Goal: Task Accomplishment & Management: Use online tool/utility

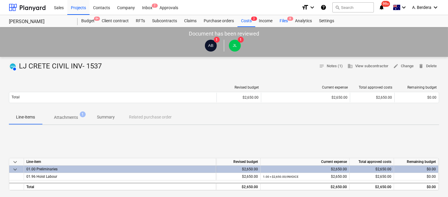
click at [288, 23] on div "Files 8" at bounding box center [283, 21] width 15 height 12
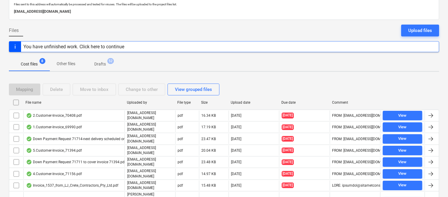
scroll to position [57, 0]
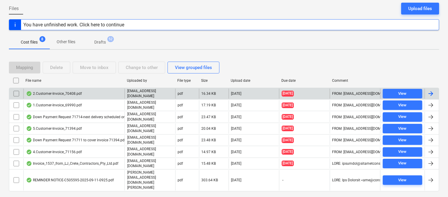
click at [114, 94] on div "2.Customer-Invoice_70408.pdf" at bounding box center [73, 94] width 101 height 10
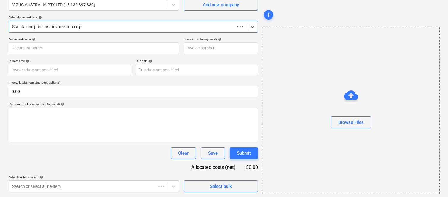
scroll to position [55, 0]
type input "70408"
type input "14 Jul 2025"
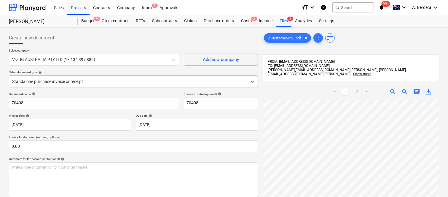
scroll to position [135, 0]
click at [402, 88] on span "zoom_out" at bounding box center [404, 91] width 7 height 7
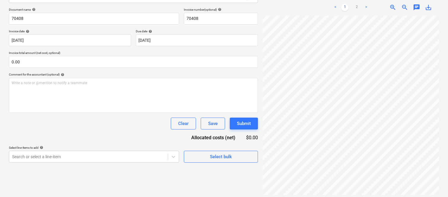
scroll to position [73, 0]
click at [355, 4] on link "2" at bounding box center [356, 7] width 7 height 7
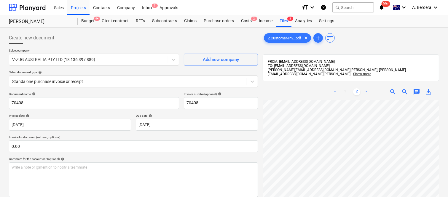
scroll to position [0, 1]
drag, startPoint x: 260, startPoint y: 98, endPoint x: 237, endPoint y: 36, distance: 65.8
click at [237, 36] on div "Create new document" at bounding box center [133, 38] width 249 height 12
click at [141, 79] on div at bounding box center [128, 82] width 232 height 6
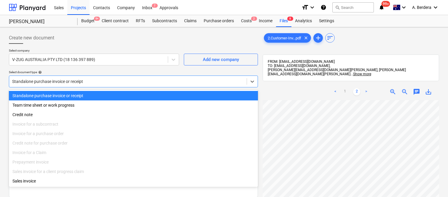
click at [151, 94] on div "Standalone purchase invoice or receipt" at bounding box center [133, 95] width 249 height 9
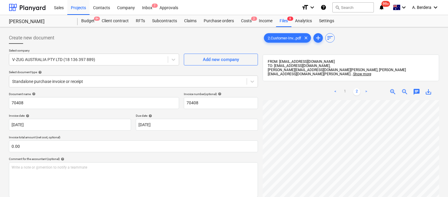
scroll to position [24, 3]
click at [405, 88] on span "zoom_out" at bounding box center [404, 91] width 7 height 7
drag, startPoint x: 405, startPoint y: 88, endPoint x: 357, endPoint y: 36, distance: 70.9
click at [357, 37] on div "2.Customer-Inv...pdf clear add sort" at bounding box center [351, 38] width 176 height 12
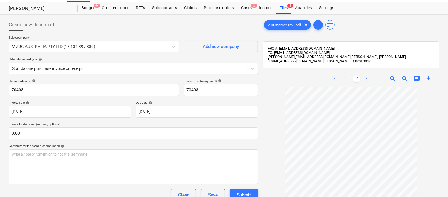
scroll to position [0, 0]
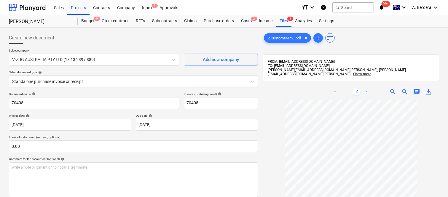
click at [8, 103] on div "Create new document Select company V-ZUG AUSTRALIA PTY LTD (18 136 397 889) Add…" at bounding box center [134, 156] width 254 height 253
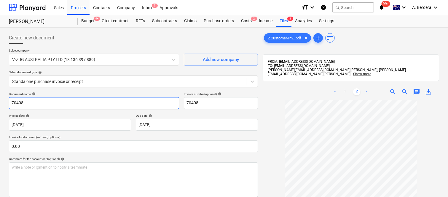
click at [10, 102] on input "70408" at bounding box center [94, 103] width 170 height 12
type input "V-ZUG INV- 70408"
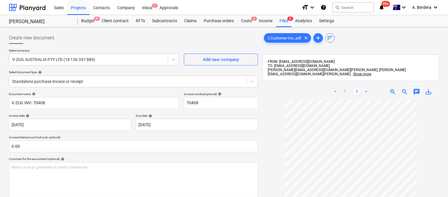
click at [392, 89] on span "zoom_in" at bounding box center [392, 91] width 7 height 7
click at [357, 92] on div "< 1 2 > zoom_in zoom_out chat 0 save_alt" at bounding box center [351, 182] width 176 height 197
click at [344, 88] on link "1" at bounding box center [344, 91] width 7 height 7
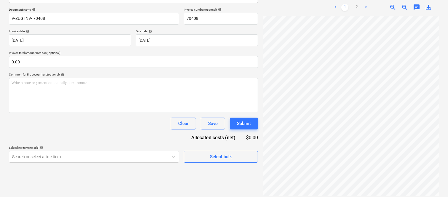
scroll to position [0, 0]
click at [357, 4] on link "2" at bounding box center [356, 7] width 7 height 7
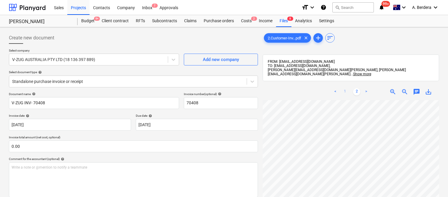
click at [345, 88] on link "1" at bounding box center [344, 91] width 7 height 7
drag, startPoint x: 448, startPoint y: 118, endPoint x: 449, endPoint y: 168, distance: 50.1
click at [448, 168] on html "Sales Projects Contacts Company Inbox 7 Approvals format_size keyboard_arrow_do…" at bounding box center [224, 98] width 448 height 197
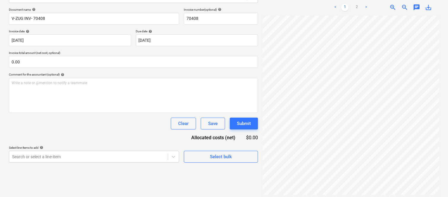
scroll to position [0, 3]
click at [359, 5] on link "2" at bounding box center [356, 7] width 7 height 7
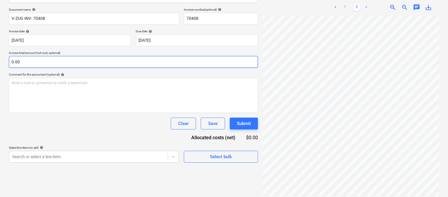
click at [30, 64] on input "0.00" at bounding box center [133, 62] width 249 height 12
paste input "27,686"
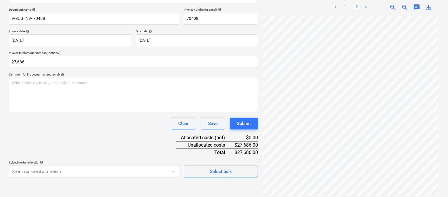
type input "27,686.00"
click at [58, 138] on div "Document name help V-ZUG INV- 70408 Invoice number (optional) help 70408 Invoic…" at bounding box center [133, 93] width 249 height 170
click at [98, 145] on div "Document name help V-ZUG INV- 70408 Invoice number (optional) help 70408 Invoic…" at bounding box center [133, 93] width 249 height 170
click at [58, 113] on body "Sales Projects Contacts Company Inbox 7 Approvals format_size keyboard_arrow_do…" at bounding box center [224, 14] width 448 height 197
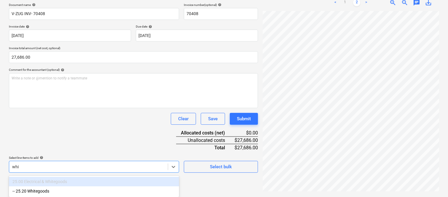
scroll to position [89, 0]
type input "white"
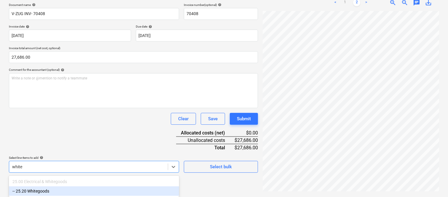
click at [52, 191] on div "-- 25.20 Whitegoods" at bounding box center [94, 190] width 170 height 9
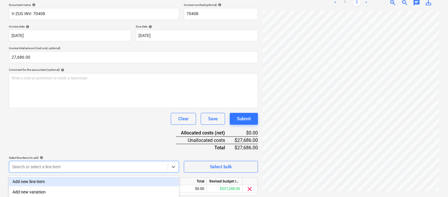
click at [63, 138] on div "Document name help V-ZUG INV- 70408 Invoice number (optional) help 70408 Invoic…" at bounding box center [133, 107] width 249 height 209
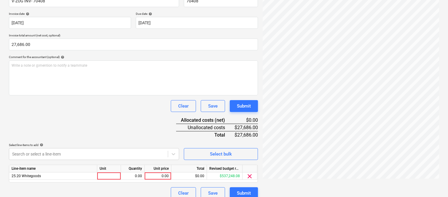
scroll to position [109, 0]
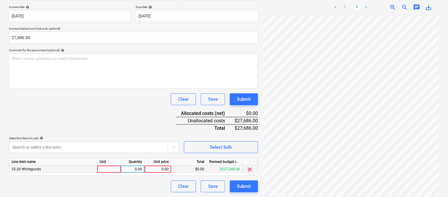
click at [113, 169] on div at bounding box center [109, 169] width 24 height 7
type input "invoice"
click at [136, 170] on div "0.00" at bounding box center [132, 169] width 19 height 7
type input "1"
click at [164, 171] on div "0.00" at bounding box center [158, 169] width 22 height 7
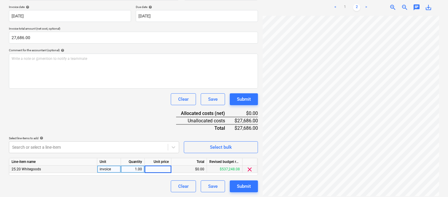
type input "27,686"
click at [157, 183] on div "Clear Save Submit" at bounding box center [133, 187] width 249 height 12
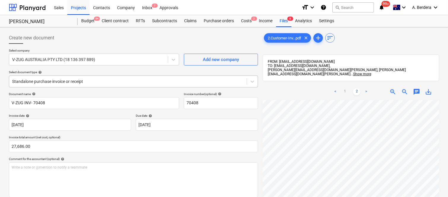
click at [101, 80] on div at bounding box center [128, 82] width 232 height 6
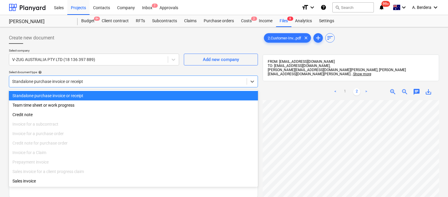
click at [119, 96] on div "Standalone purchase invoice or receipt" at bounding box center [133, 95] width 249 height 9
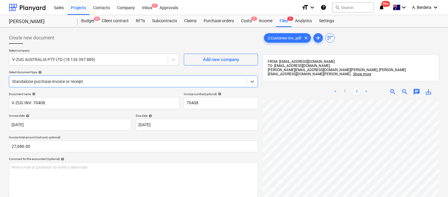
click at [124, 81] on div at bounding box center [128, 82] width 232 height 6
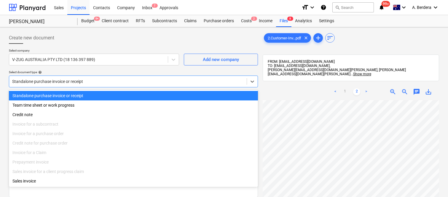
click at [132, 95] on div "Standalone purchase invoice or receipt" at bounding box center [133, 95] width 249 height 9
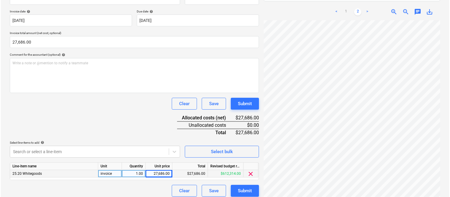
scroll to position [109, 0]
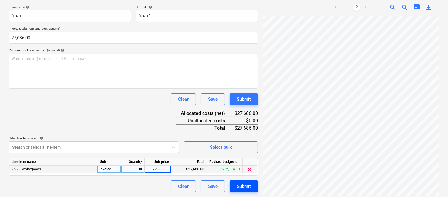
click at [245, 187] on div "Submit" at bounding box center [244, 187] width 14 height 8
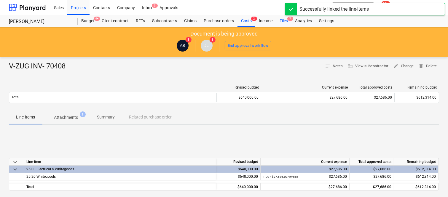
click at [286, 21] on div "Files 7" at bounding box center [283, 21] width 15 height 12
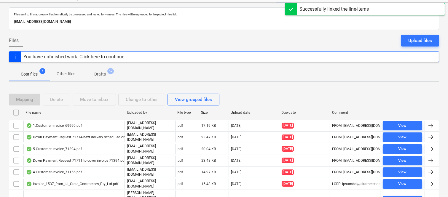
scroll to position [46, 0]
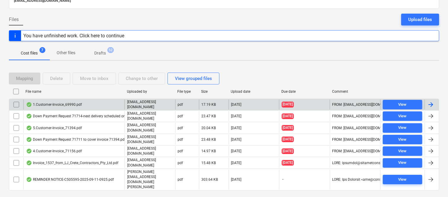
click at [113, 104] on div "1.Customer-Invoice_69990.pdf" at bounding box center [73, 105] width 101 height 10
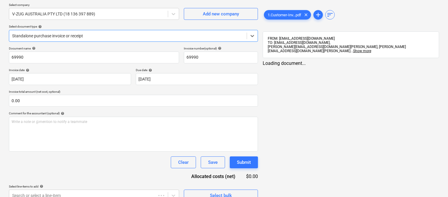
type input "69990"
type input "[DATE]"
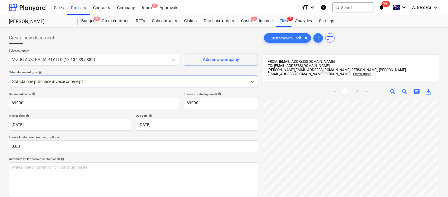
click at [116, 79] on div at bounding box center [128, 82] width 232 height 6
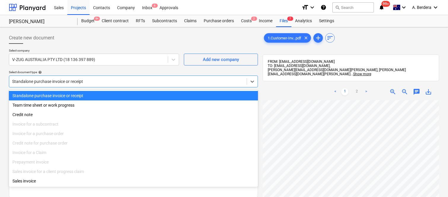
click at [126, 94] on div "Standalone purchase invoice or receipt" at bounding box center [133, 95] width 249 height 9
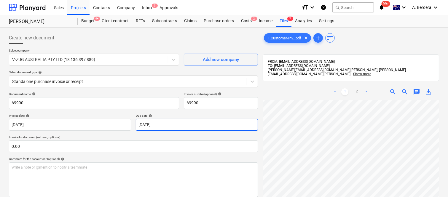
scroll to position [18, 3]
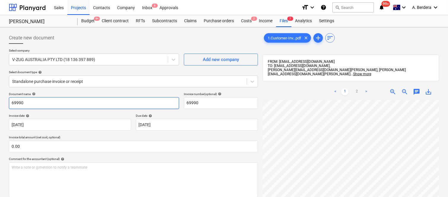
click at [10, 103] on input "69990" at bounding box center [94, 103] width 170 height 12
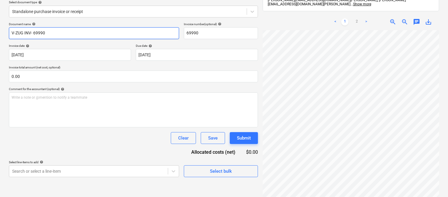
scroll to position [84, 0]
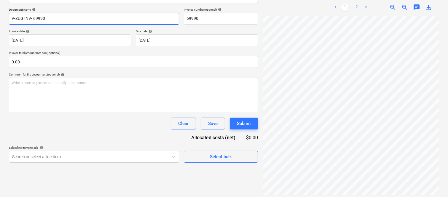
type input "V-ZUG INV- 69990"
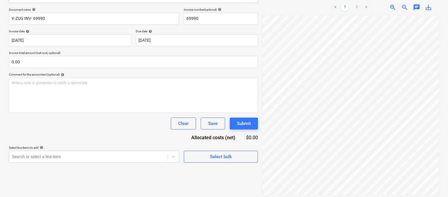
click at [356, 4] on link "2" at bounding box center [356, 7] width 7 height 7
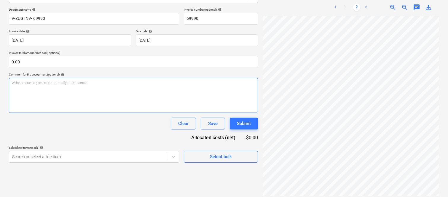
scroll to position [0, 3]
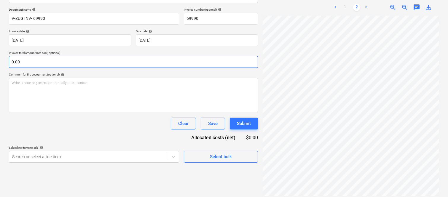
click at [85, 63] on input "0.00" at bounding box center [133, 62] width 249 height 12
paste input "29,082"
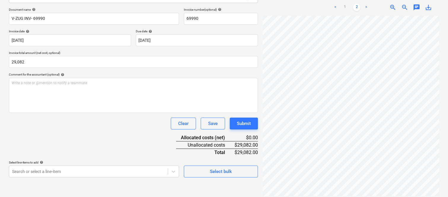
type input "29,082.00"
click at [124, 143] on div "Document name help V-ZUG INV- 69990 Invoice number (optional) help 69990 Invoic…" at bounding box center [133, 93] width 249 height 170
click at [123, 127] on div "Clear Save Submit" at bounding box center [133, 124] width 249 height 12
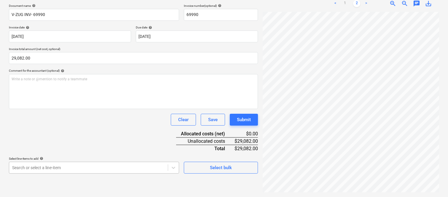
click at [111, 109] on body "Sales Projects Contacts Company Inbox 6 Approvals format_size keyboard_arrow_do…" at bounding box center [224, 10] width 448 height 197
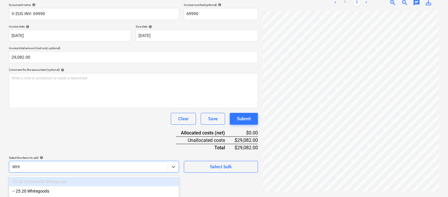
scroll to position [89, 0]
type input "WHITE"
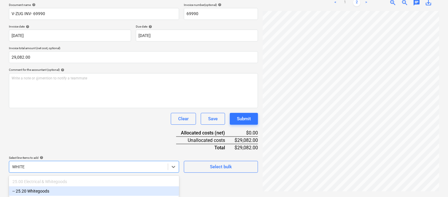
click at [36, 189] on div "-- 25.20 Whitegoods" at bounding box center [94, 190] width 170 height 9
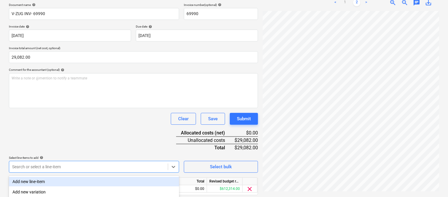
click at [51, 140] on div "Document name help V-ZUG INV- 69990 Invoice number (optional) help 69990 Invoic…" at bounding box center [133, 107] width 249 height 209
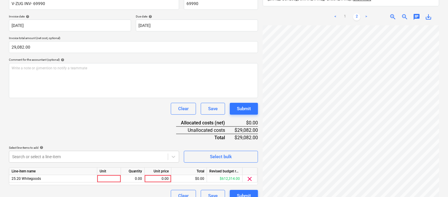
scroll to position [109, 0]
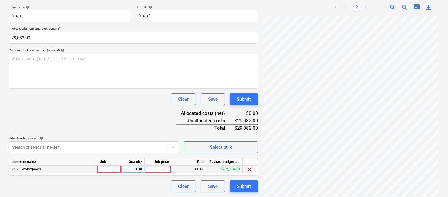
click at [110, 170] on div at bounding box center [109, 169] width 24 height 7
type input "INVOICE"
click at [142, 172] on div "0.00" at bounding box center [133, 169] width 24 height 7
type input "1"
click at [156, 169] on div "0.00" at bounding box center [158, 169] width 22 height 7
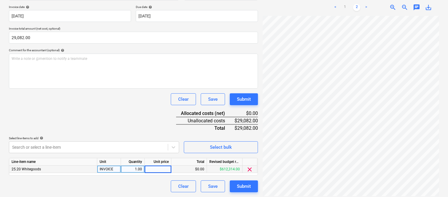
type input "29,082"
click at [154, 187] on div "Clear Save Submit" at bounding box center [133, 187] width 249 height 12
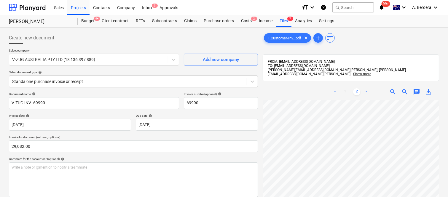
click at [111, 79] on div at bounding box center [128, 82] width 232 height 6
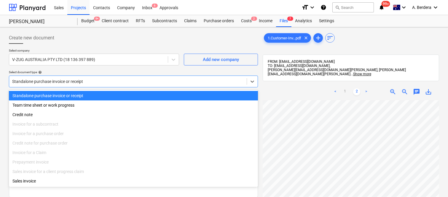
click at [121, 93] on div "Standalone purchase invoice or receipt" at bounding box center [133, 95] width 249 height 9
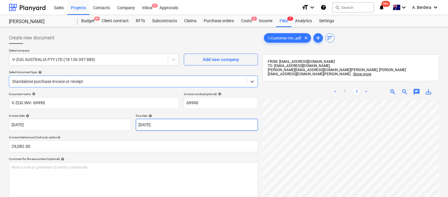
scroll to position [0, 3]
click at [346, 89] on link "1" at bounding box center [344, 91] width 7 height 7
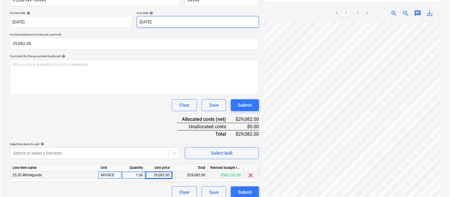
scroll to position [109, 0]
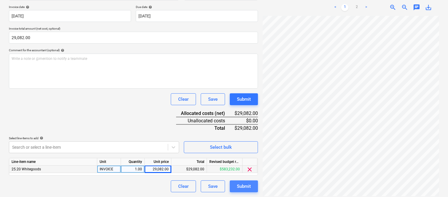
click at [250, 187] on div "Submit" at bounding box center [244, 187] width 14 height 8
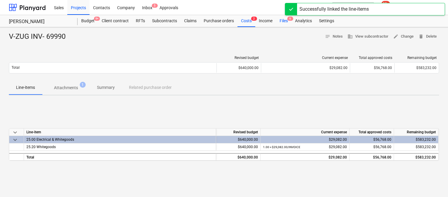
click at [282, 21] on div "Files 6" at bounding box center [283, 21] width 15 height 12
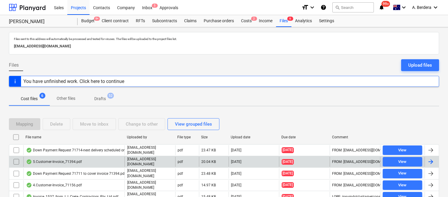
click at [105, 159] on div "5.Customer-Invoice_71394.pdf" at bounding box center [73, 162] width 101 height 10
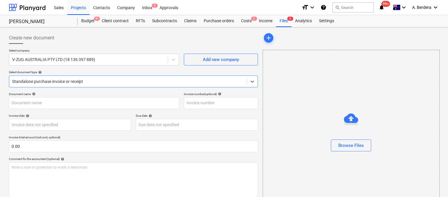
type input "71394"
type input "[DATE]"
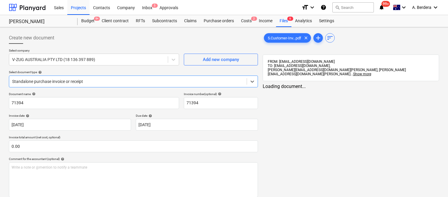
click at [135, 81] on div at bounding box center [128, 82] width 232 height 6
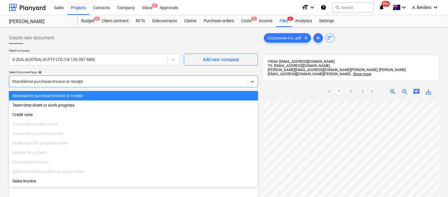
click at [137, 94] on div "Standalone purchase invoice or receipt" at bounding box center [133, 95] width 249 height 9
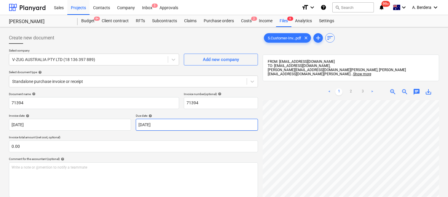
scroll to position [21, 3]
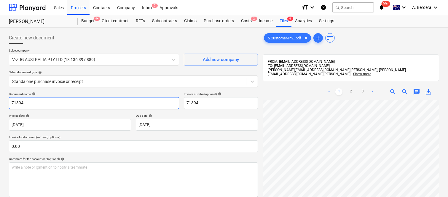
click at [11, 101] on input "71394" at bounding box center [94, 103] width 170 height 12
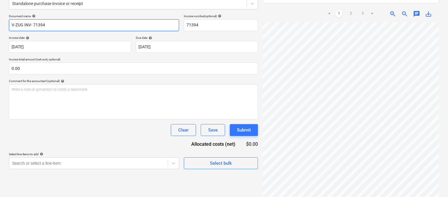
scroll to position [84, 0]
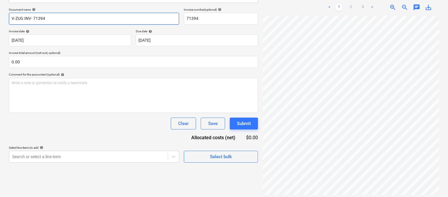
type input "V-ZUG INV- 71394"
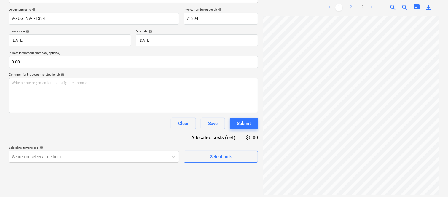
click at [351, 4] on link "2" at bounding box center [350, 7] width 7 height 7
click at [364, 4] on link "3" at bounding box center [362, 7] width 7 height 7
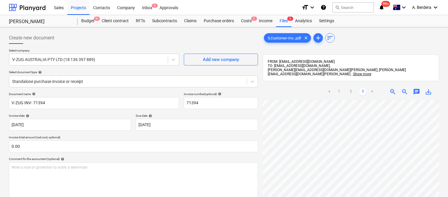
scroll to position [73, 3]
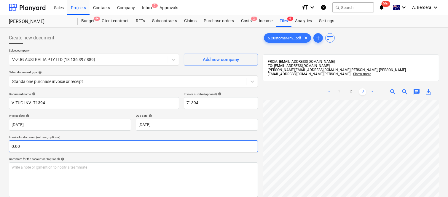
click at [54, 147] on input "0.00" at bounding box center [133, 147] width 249 height 12
paste input "116,460.63"
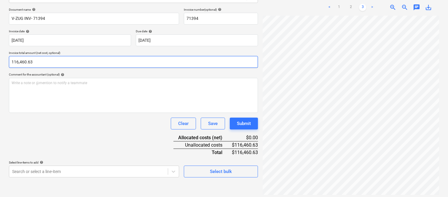
type input "116,460.63"
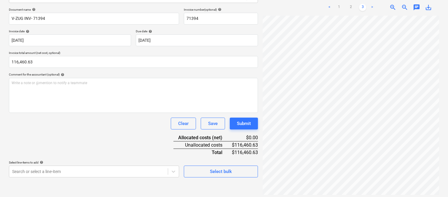
click at [79, 133] on div "Document name help V-ZUG INV- 71394 Invoice number (optional) help 71394 Invoic…" at bounding box center [133, 93] width 249 height 170
click at [392, 4] on span "zoom_in" at bounding box center [392, 7] width 7 height 7
click at [124, 130] on div "Document name help V-ZUG INV- 71394 Invoice number (optional) help 71394 Invoic…" at bounding box center [133, 93] width 249 height 170
click at [107, 113] on body "Sales Projects Contacts Company Inbox 5 Approvals format_size keyboard_arrow_do…" at bounding box center [224, 14] width 448 height 197
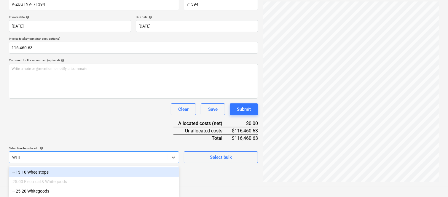
scroll to position [89, 0]
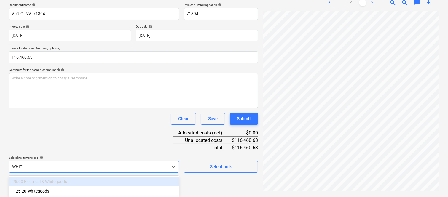
type input "WHITE"
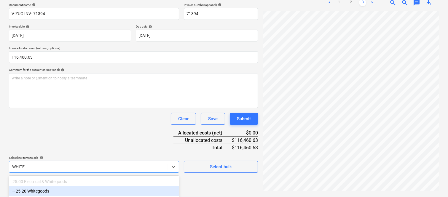
drag, startPoint x: 78, startPoint y: 190, endPoint x: 79, endPoint y: 144, distance: 46.3
click at [78, 190] on div "-- 25.20 Whitegoods" at bounding box center [94, 190] width 170 height 9
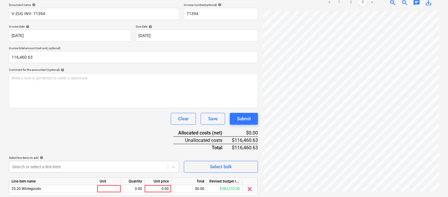
click at [73, 132] on div "Document name help V-ZUG INV- 71394 Invoice number (optional) help 71394 Invoic…" at bounding box center [133, 107] width 249 height 209
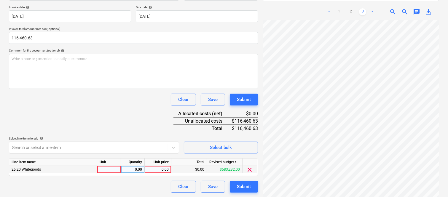
scroll to position [109, 0]
click at [109, 170] on div at bounding box center [109, 169] width 24 height 7
type input "INVOICE"
click at [142, 168] on div "0.00" at bounding box center [133, 169] width 24 height 7
type input "1"
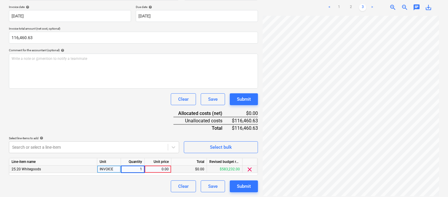
click at [159, 171] on div "0.00" at bounding box center [158, 169] width 22 height 7
type input "116,460.63"
click at [76, 133] on div "Document name help V-ZUG INV- 71394 Invoice number (optional) help 71394 Invoic…" at bounding box center [133, 87] width 249 height 209
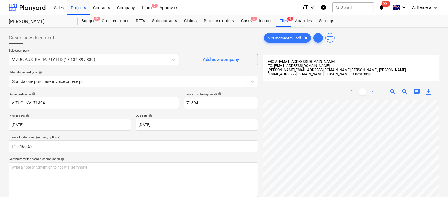
scroll to position [0, 47]
click at [339, 89] on link "1" at bounding box center [338, 91] width 7 height 7
click at [362, 88] on link "3" at bounding box center [362, 91] width 7 height 7
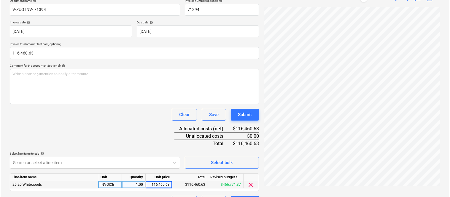
scroll to position [109, 0]
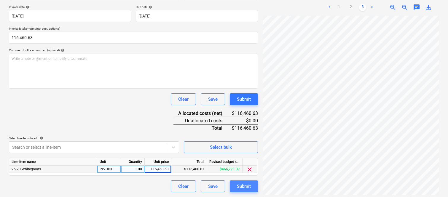
click at [239, 185] on div "Submit" at bounding box center [244, 187] width 14 height 8
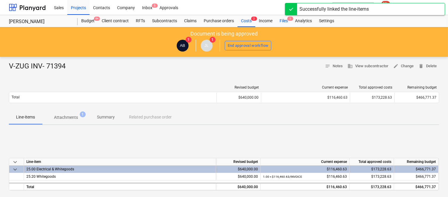
click at [288, 21] on div "Files 5" at bounding box center [283, 21] width 15 height 12
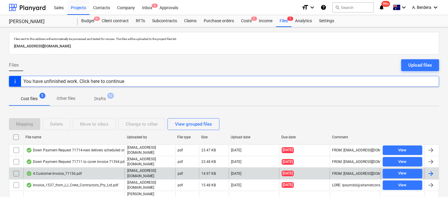
click at [101, 172] on div "4.Customer-Invoice_71156.pdf" at bounding box center [73, 173] width 101 height 10
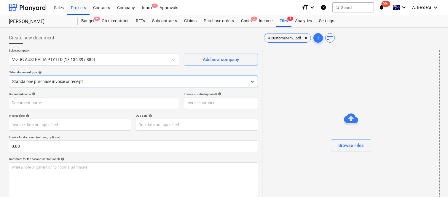
type input "71156"
type input "[DATE]"
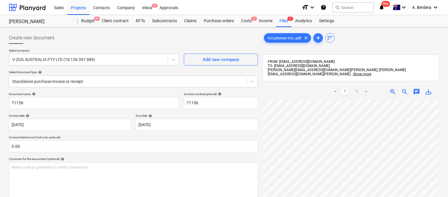
scroll to position [12, 38]
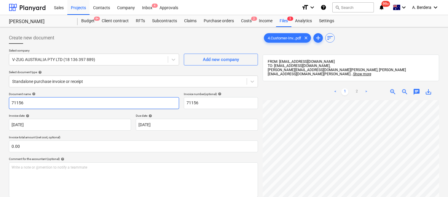
click at [9, 102] on input "71156" at bounding box center [94, 103] width 170 height 12
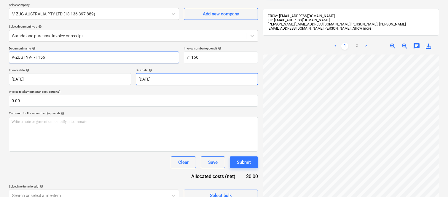
scroll to position [84, 0]
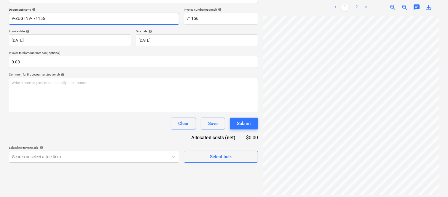
type input "V-ZUG INV- 71156"
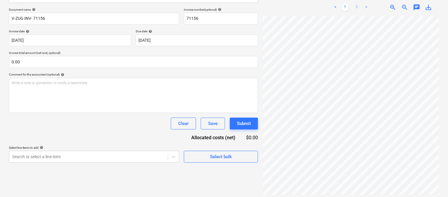
click at [355, 4] on link "2" at bounding box center [356, 7] width 7 height 7
click at [347, 4] on link "1" at bounding box center [344, 7] width 7 height 7
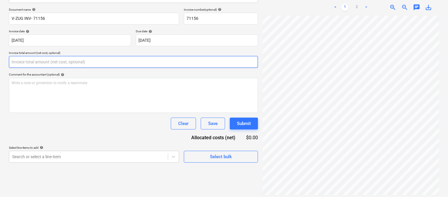
click at [60, 58] on input "text" at bounding box center [133, 62] width 249 height 12
paste input "1,356"
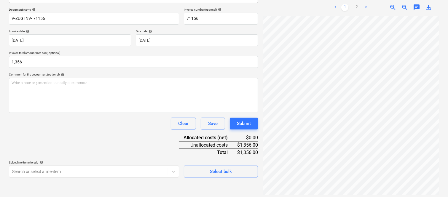
type input "1,356.00"
click at [55, 123] on div "Clear Save Submit" at bounding box center [133, 124] width 249 height 12
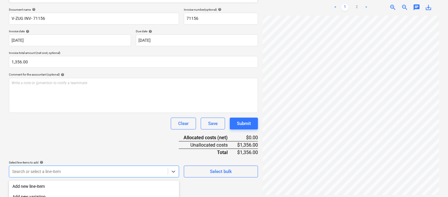
click at [52, 113] on body "Sales Projects Contacts Company Inbox 4 Approvals format_size keyboard_arrow_do…" at bounding box center [224, 14] width 448 height 197
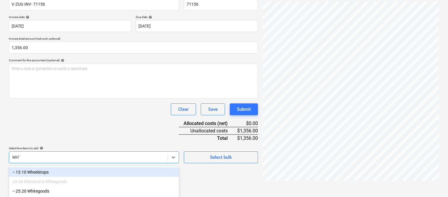
scroll to position [84, 0]
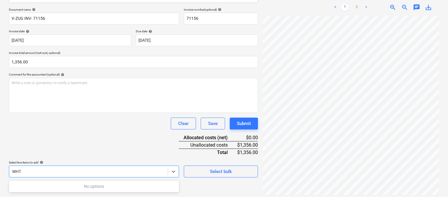
type input "WH"
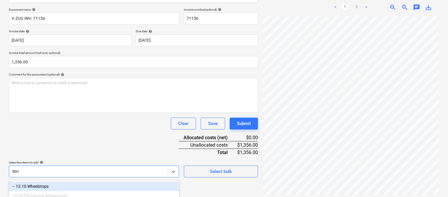
scroll to position [99, 0]
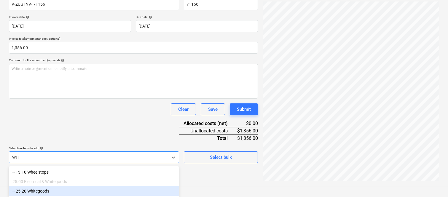
drag, startPoint x: 43, startPoint y: 189, endPoint x: 48, endPoint y: 138, distance: 51.3
click at [43, 189] on div "-- 25.20 Whitegoods" at bounding box center [94, 190] width 170 height 9
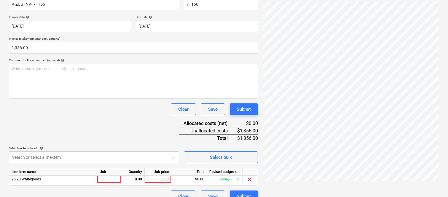
click at [47, 129] on div "Document name help V-ZUG INV- 71156 Invoice number (optional) help 71156 Invoic…" at bounding box center [133, 97] width 249 height 209
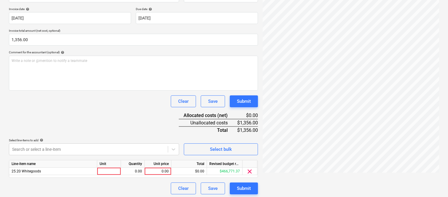
scroll to position [109, 0]
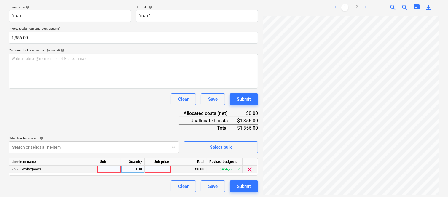
click at [108, 168] on div at bounding box center [109, 169] width 24 height 7
type input "INVOICE"
click at [141, 169] on div "0.00" at bounding box center [132, 169] width 19 height 7
type input "1"
click at [157, 170] on div "0.00" at bounding box center [158, 169] width 22 height 7
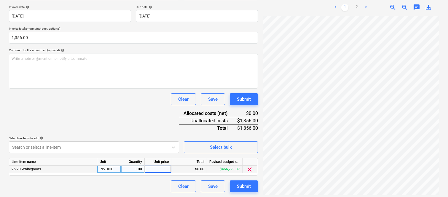
type input "1,356"
click at [157, 191] on div "Clear Save Submit" at bounding box center [133, 187] width 249 height 12
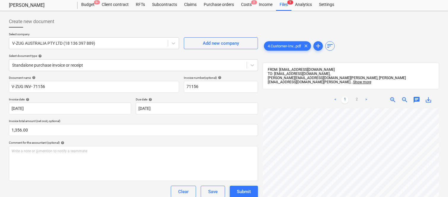
scroll to position [0, 0]
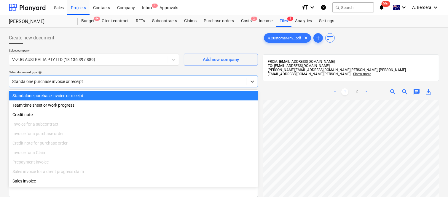
click at [123, 79] on div at bounding box center [128, 82] width 232 height 6
click at [134, 97] on div "Standalone purchase invoice or receipt" at bounding box center [133, 95] width 249 height 9
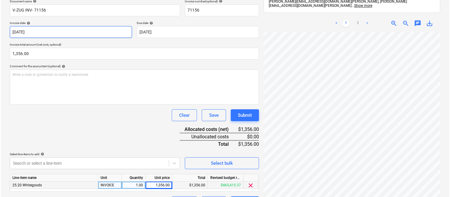
scroll to position [109, 0]
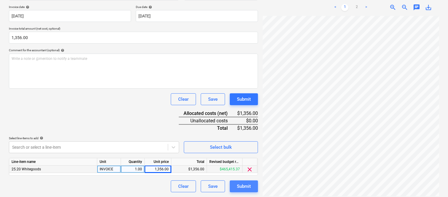
click at [242, 189] on div "Submit" at bounding box center [244, 187] width 14 height 8
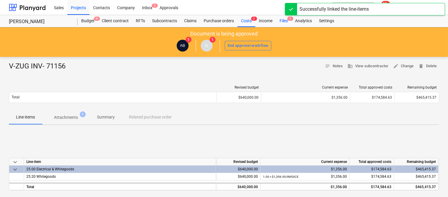
click at [288, 21] on div "Files 4" at bounding box center [283, 21] width 15 height 12
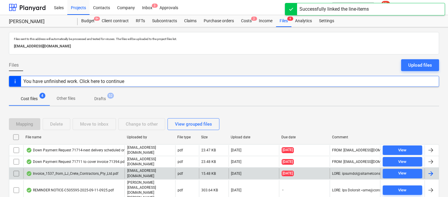
click at [116, 173] on div "Invoice_1537_from_LJ_Crete_Contractors_Pty_Ltd.pdf" at bounding box center [72, 173] width 92 height 5
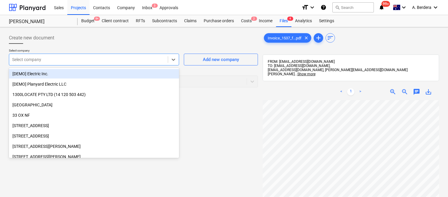
click at [111, 58] on div at bounding box center [88, 60] width 153 height 6
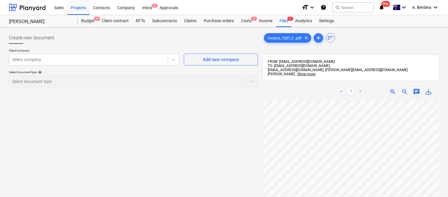
scroll to position [0, 53]
click at [282, 24] on div "Files 4" at bounding box center [283, 21] width 15 height 12
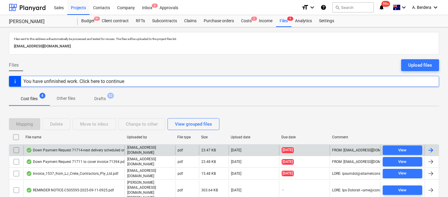
click at [110, 152] on div "Down Payment Request 71714-next delivery scheduled on 20th October 2025 for L1.…" at bounding box center [89, 150] width 127 height 5
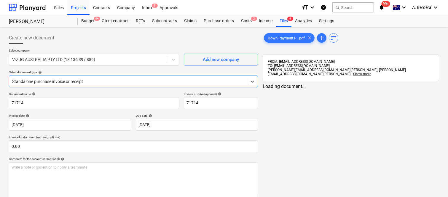
type input "71714"
type input "[DATE]"
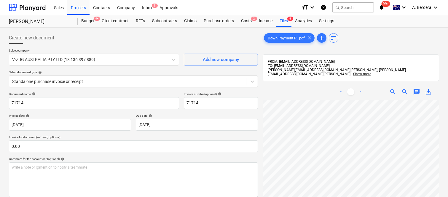
click at [370, 197] on html "Sales Projects Contacts Company Inbox 3 Approvals format_size keyboard_arrow_do…" at bounding box center [224, 98] width 448 height 197
click at [391, 88] on span "zoom_in" at bounding box center [392, 91] width 7 height 7
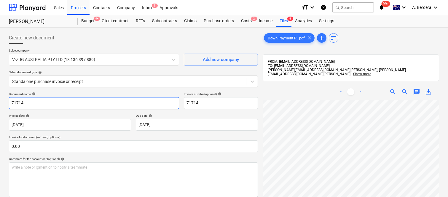
click at [10, 103] on input "71714" at bounding box center [94, 103] width 170 height 12
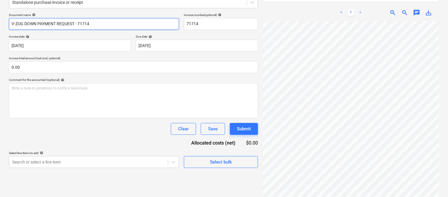
scroll to position [84, 0]
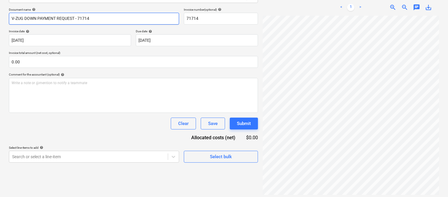
type input "V-ZUG DOWN PAYMENT REQUEST - 71714"
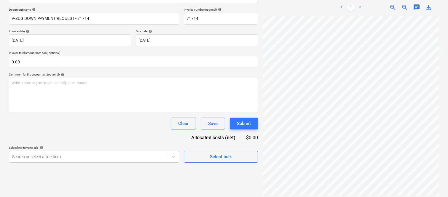
scroll to position [72, 71]
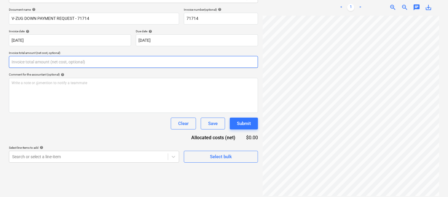
click at [43, 58] on input "text" at bounding box center [133, 62] width 249 height 12
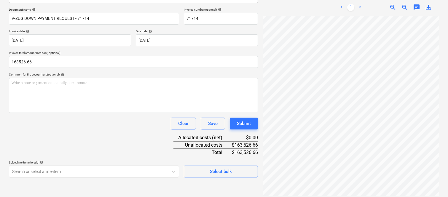
type input "163,526.66"
click at [48, 128] on div "Clear Save Submit" at bounding box center [133, 124] width 249 height 12
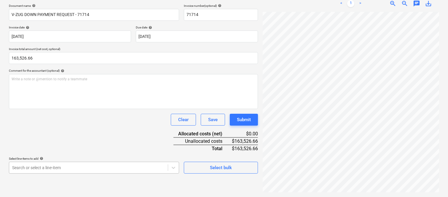
click at [41, 109] on body "Sales Projects Contacts Company Inbox 3 Approvals format_size keyboard_arrow_do…" at bounding box center [224, 10] width 448 height 197
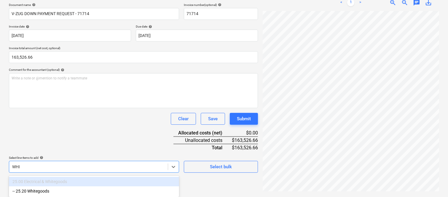
scroll to position [89, 0]
type input "WHITE"
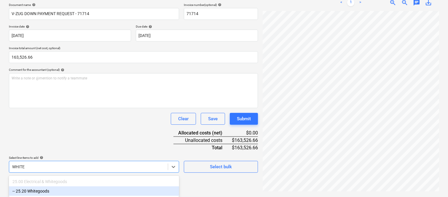
click at [45, 191] on div "-- 25.20 Whitegoods" at bounding box center [94, 190] width 170 height 9
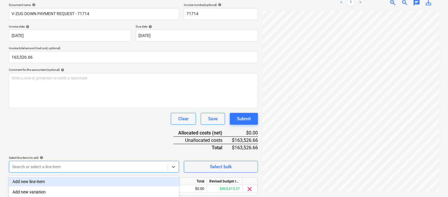
click at [44, 111] on div "Document name help V-ZUG DOWN PAYMENT REQUEST - 71714 Invoice number (optional)…" at bounding box center [133, 107] width 249 height 209
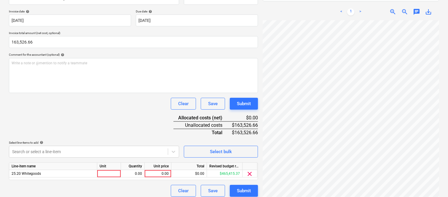
scroll to position [109, 0]
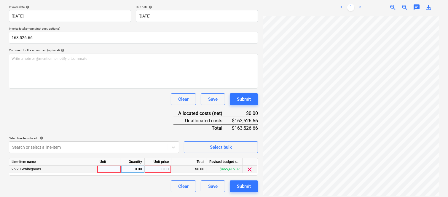
click at [107, 168] on div at bounding box center [109, 169] width 24 height 7
type input "INVOICE"
click at [141, 170] on div "0.00" at bounding box center [132, 169] width 19 height 7
type input "1"
click at [168, 170] on div "0.00" at bounding box center [158, 169] width 22 height 7
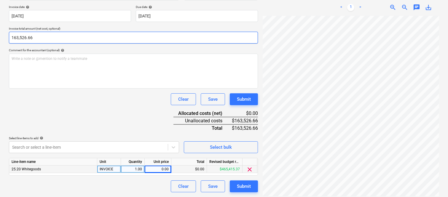
click at [25, 39] on input "163,526.66" at bounding box center [133, 38] width 249 height 12
click at [24, 36] on input "163526.66" at bounding box center [133, 38] width 249 height 12
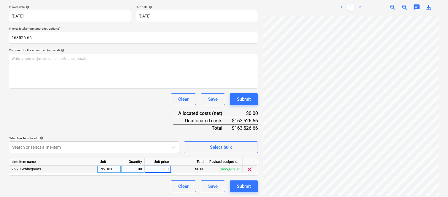
type input "163,526.66"
click at [155, 169] on div "0.00" at bounding box center [158, 169] width 22 height 7
type input "163526.66"
click at [137, 187] on div "Clear Save Submit" at bounding box center [133, 187] width 249 height 12
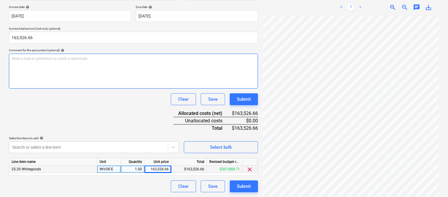
click at [82, 64] on div "Write a note or @mention to notify a teammate ﻿" at bounding box center [133, 71] width 249 height 35
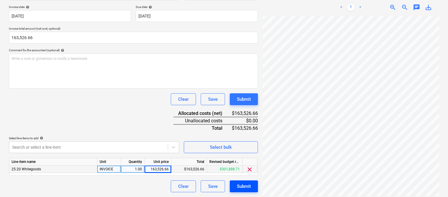
click at [245, 184] on div "Submit" at bounding box center [244, 187] width 14 height 8
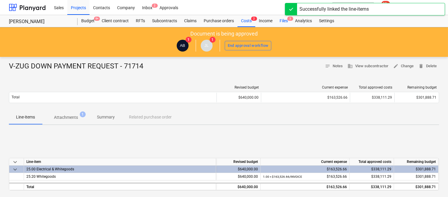
click at [286, 20] on div "Files 3" at bounding box center [283, 21] width 15 height 12
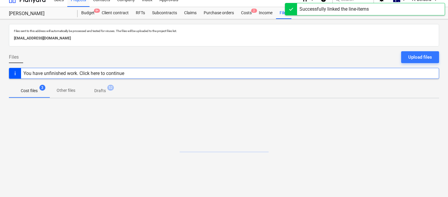
scroll to position [12, 0]
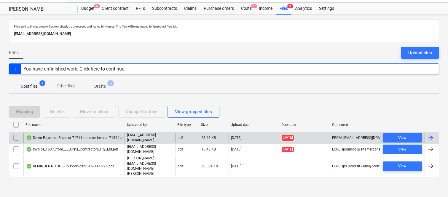
click at [116, 140] on div "Down Payment Request 71711 to cover invoice 71394.pdf" at bounding box center [76, 137] width 100 height 5
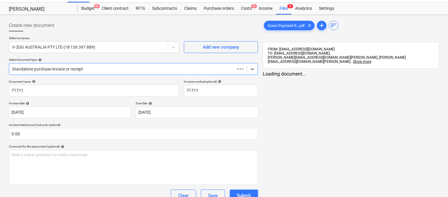
type input "71711"
type input "[DATE]"
click at [127, 67] on div at bounding box center [128, 69] width 232 height 6
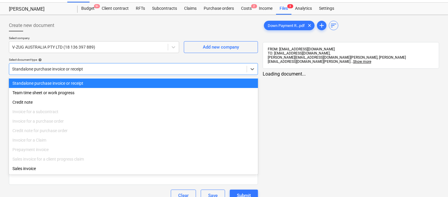
click at [133, 83] on div "Standalone purchase invoice or receipt" at bounding box center [133, 83] width 249 height 9
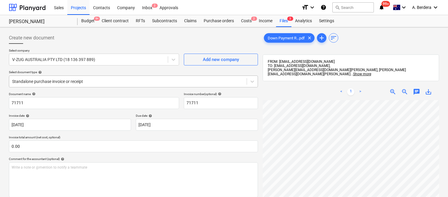
click at [135, 79] on div at bounding box center [128, 82] width 232 height 6
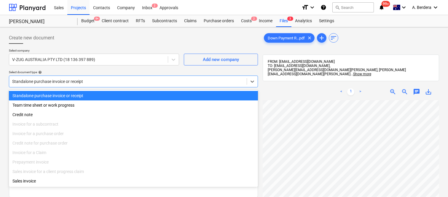
click at [146, 91] on div "Standalone purchase invoice or receipt" at bounding box center [133, 95] width 249 height 9
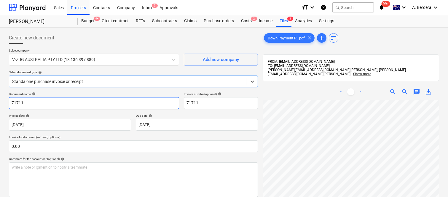
click at [11, 102] on input "71711" at bounding box center [94, 103] width 170 height 12
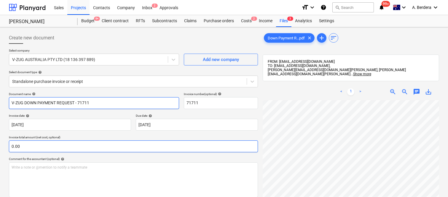
type input "V-ZUG DOWN PAYMENT REQUEST - 71711"
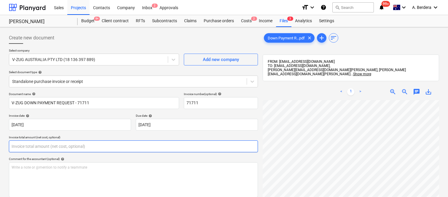
click at [54, 146] on input "text" at bounding box center [133, 147] width 249 height 12
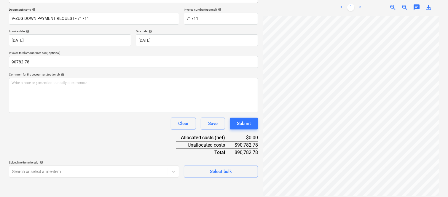
type input "90,782.78"
click at [63, 143] on div "Document name help V-ZUG DOWN PAYMENT REQUEST - 71711 Invoice number (optional)…" at bounding box center [133, 93] width 249 height 170
click at [105, 113] on body "Sales Projects Contacts Company Inbox 2 Approvals format_size keyboard_arrow_do…" at bounding box center [224, 14] width 448 height 197
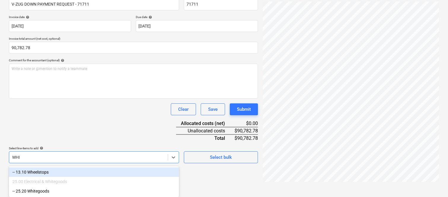
scroll to position [89, 0]
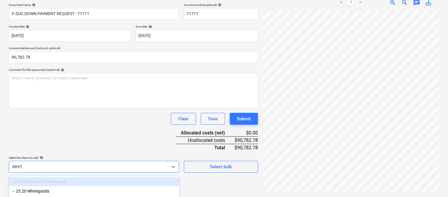
type input "WHITE"
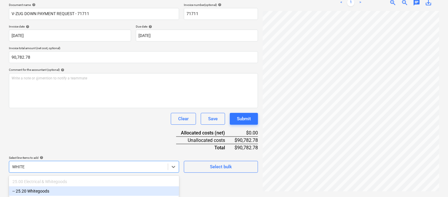
click at [41, 191] on div "-- 25.20 Whitegoods" at bounding box center [94, 190] width 170 height 9
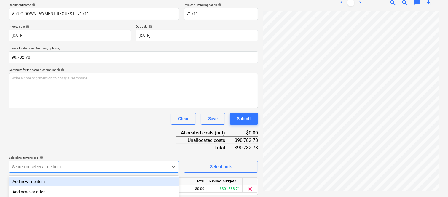
click at [62, 130] on div "Document name help V-ZUG DOWN PAYMENT REQUEST - 71711 Invoice number (optional)…" at bounding box center [133, 107] width 249 height 209
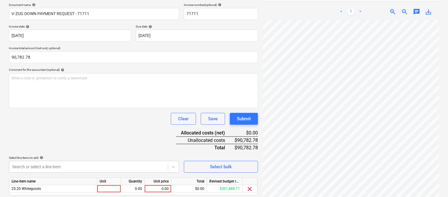
scroll to position [109, 0]
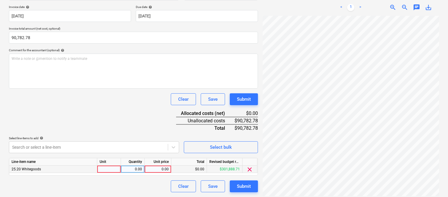
click at [106, 171] on div at bounding box center [109, 169] width 24 height 7
type input "INVOICE"
click at [141, 169] on div "0.00" at bounding box center [132, 169] width 19 height 7
type input "1"
click at [158, 169] on div "0.00" at bounding box center [158, 169] width 22 height 7
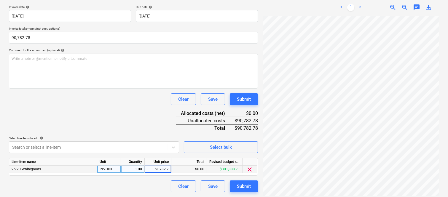
type input "90782.78"
click at [148, 186] on div "Clear Save Submit" at bounding box center [133, 187] width 249 height 12
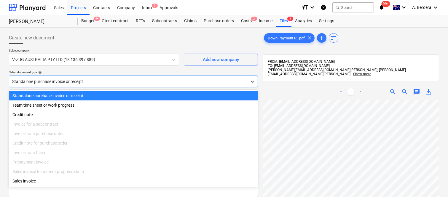
click at [101, 79] on div at bounding box center [128, 82] width 232 height 6
click at [113, 93] on div "Standalone purchase invoice or receipt" at bounding box center [133, 95] width 249 height 9
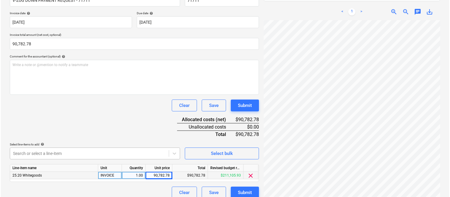
scroll to position [109, 0]
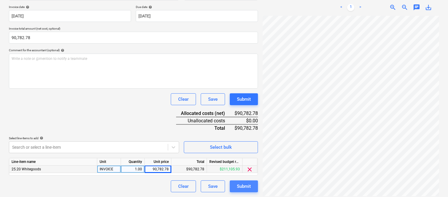
click at [238, 186] on div "Submit" at bounding box center [244, 187] width 14 height 8
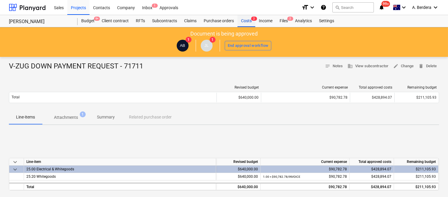
click at [244, 20] on div "Costs 2" at bounding box center [246, 21] width 18 height 12
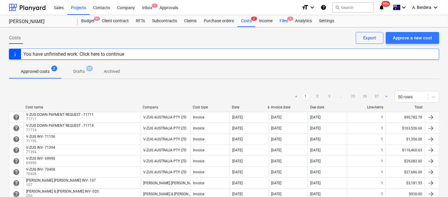
click at [287, 22] on div "Files 2" at bounding box center [283, 21] width 15 height 12
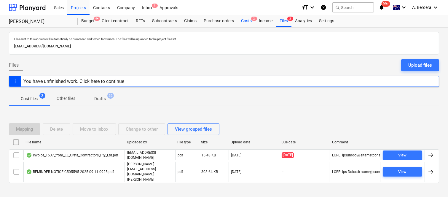
click at [246, 24] on div "Costs 2" at bounding box center [246, 21] width 18 height 12
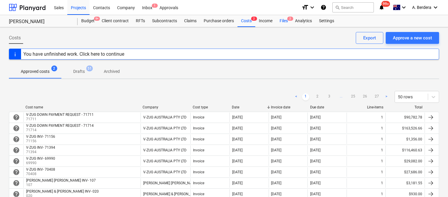
click at [281, 20] on div "Files 2" at bounding box center [283, 21] width 15 height 12
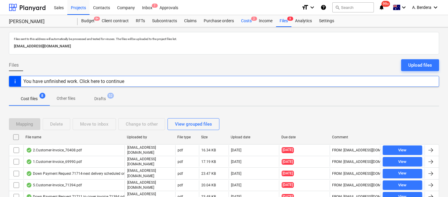
click at [251, 22] on div "Costs 2" at bounding box center [246, 21] width 18 height 12
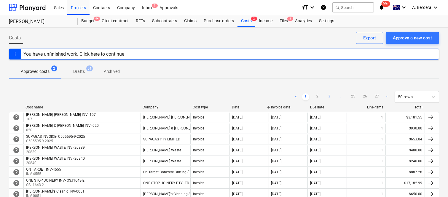
click at [330, 96] on link "3" at bounding box center [329, 96] width 7 height 7
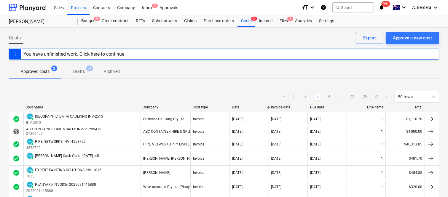
click at [330, 96] on link "4" at bounding box center [329, 96] width 7 height 7
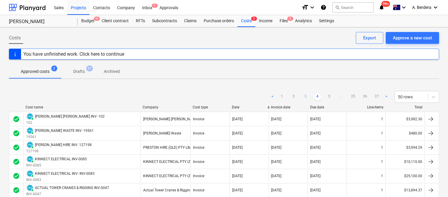
click at [330, 96] on link "5" at bounding box center [329, 96] width 7 height 7
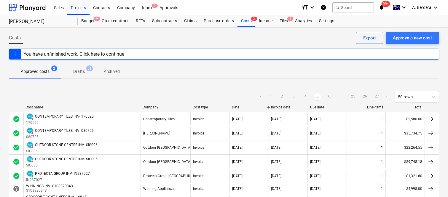
click at [330, 96] on link "6" at bounding box center [329, 96] width 7 height 7
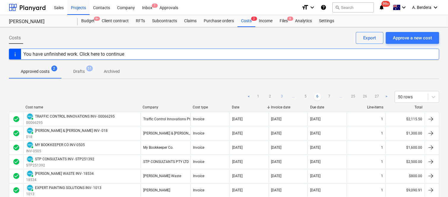
click at [330, 96] on link "7" at bounding box center [329, 96] width 7 height 7
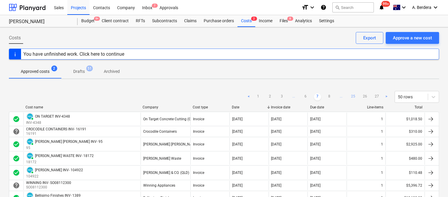
click at [352, 97] on link "25" at bounding box center [352, 96] width 7 height 7
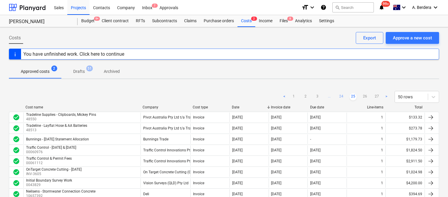
drag, startPoint x: 333, startPoint y: 96, endPoint x: 339, endPoint y: 96, distance: 5.0
click at [334, 96] on ul "< 1 2 3 ... 24 25 26 27 >" at bounding box center [335, 96] width 109 height 7
click at [342, 96] on link "24" at bounding box center [341, 96] width 7 height 7
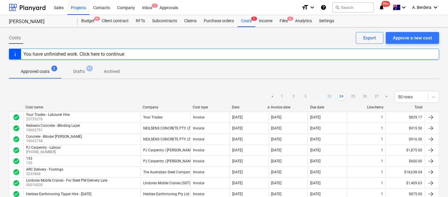
click at [330, 96] on link "23" at bounding box center [329, 96] width 7 height 7
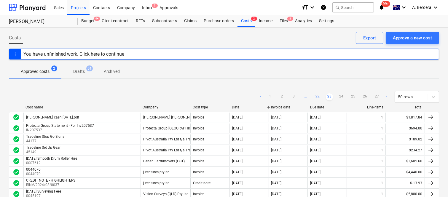
click at [317, 96] on link "22" at bounding box center [317, 96] width 7 height 7
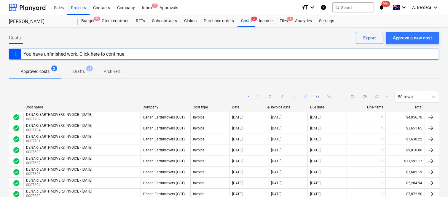
click at [309, 95] on link "21" at bounding box center [305, 96] width 7 height 7
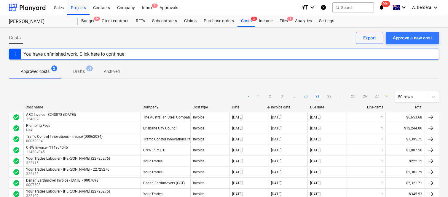
click at [303, 96] on link "20" at bounding box center [305, 96] width 7 height 7
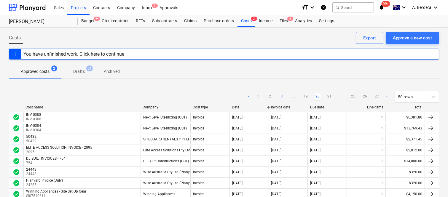
click at [283, 96] on link "3" at bounding box center [281, 96] width 7 height 7
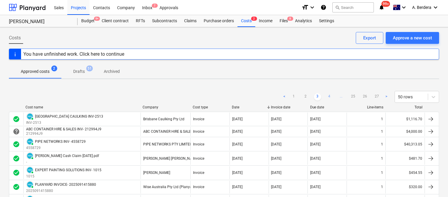
click at [328, 97] on link "4" at bounding box center [329, 96] width 7 height 7
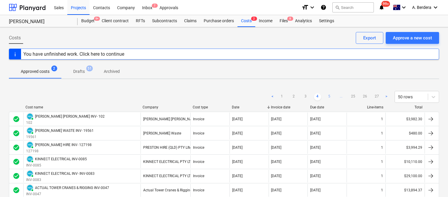
click at [328, 97] on link "5" at bounding box center [329, 96] width 7 height 7
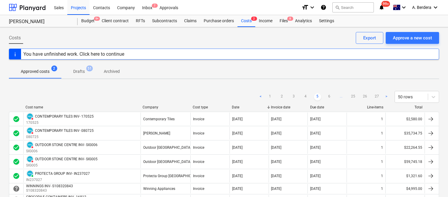
click at [328, 97] on link "6" at bounding box center [329, 96] width 7 height 7
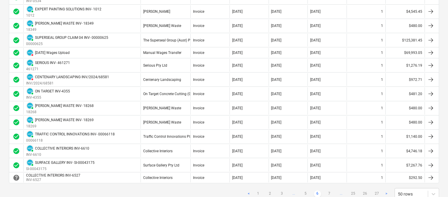
scroll to position [645, 0]
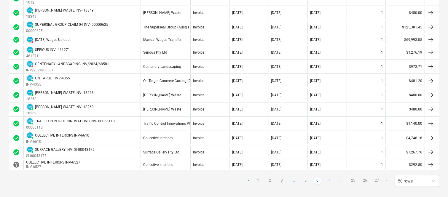
click at [330, 180] on link "7" at bounding box center [329, 181] width 7 height 7
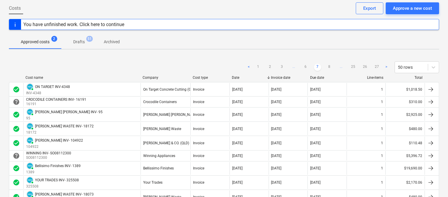
scroll to position [16, 0]
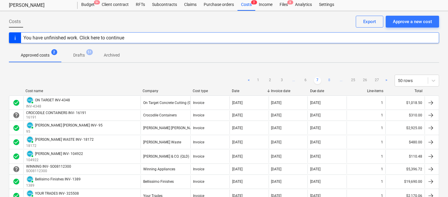
click at [328, 78] on link "8" at bounding box center [329, 80] width 7 height 7
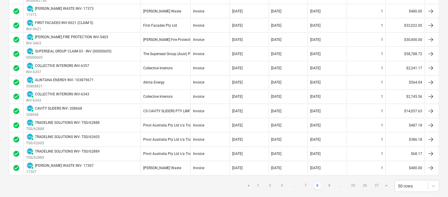
scroll to position [662, 0]
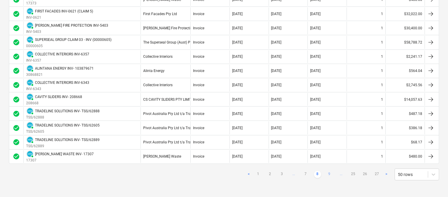
click at [328, 174] on link "9" at bounding box center [329, 174] width 7 height 7
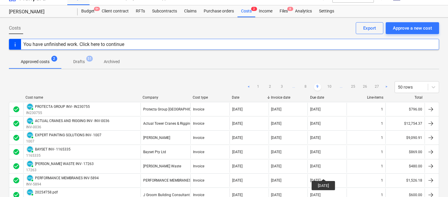
scroll to position [0, 0]
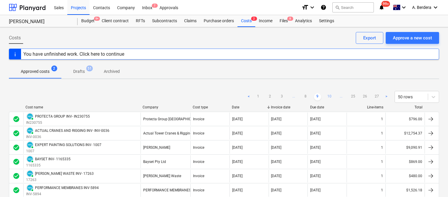
click at [328, 96] on link "10" at bounding box center [329, 96] width 7 height 7
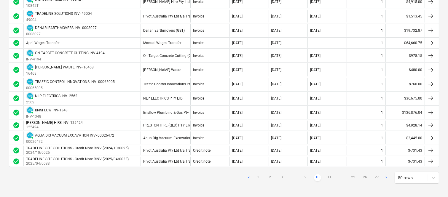
scroll to position [650, 0]
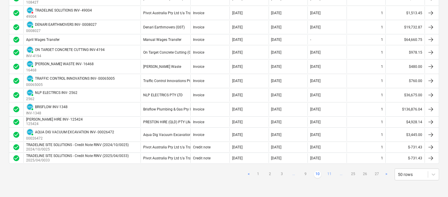
click at [329, 172] on link "11" at bounding box center [329, 174] width 7 height 7
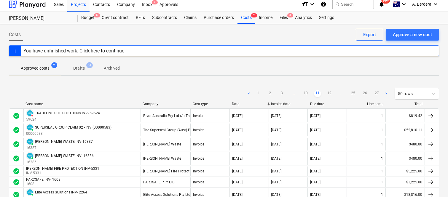
scroll to position [0, 0]
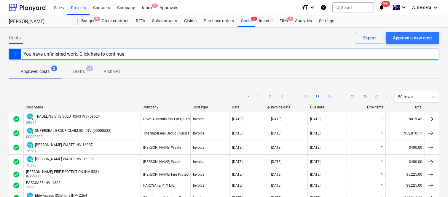
click at [331, 93] on link "12" at bounding box center [329, 96] width 7 height 7
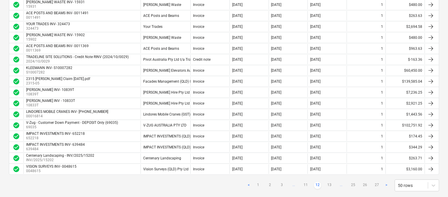
scroll to position [487, 0]
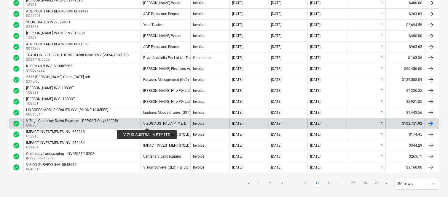
click at [147, 123] on div "V-ZUG AUSTRALIA PTY LTD" at bounding box center [164, 124] width 43 height 4
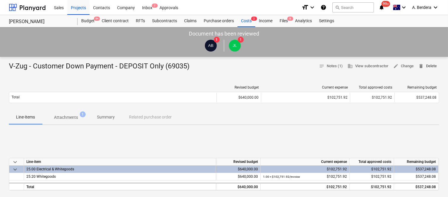
click at [429, 67] on span "delete Delete" at bounding box center [427, 66] width 18 height 7
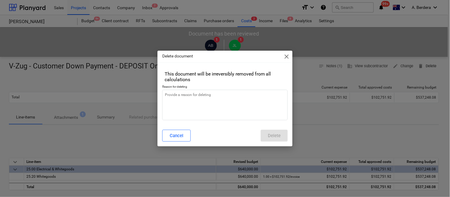
type textarea "x"
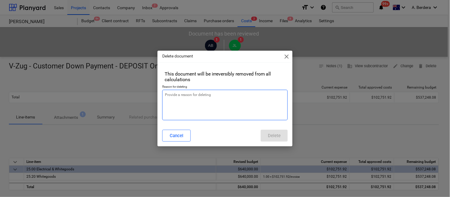
click at [217, 98] on textarea at bounding box center [224, 105] width 125 height 31
type textarea "r"
type textarea "x"
type textarea "re"
type textarea "x"
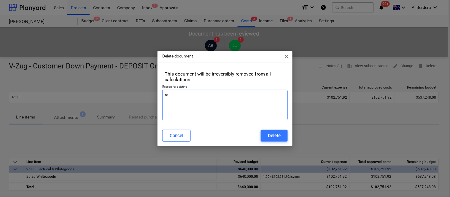
type textarea "rev"
type textarea "x"
type textarea "revi"
type textarea "x"
type textarea "revis"
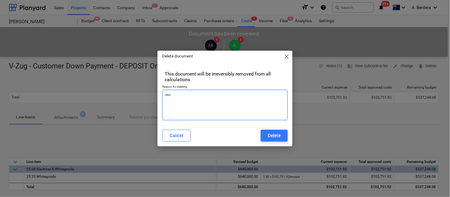
type textarea "x"
type textarea "revise"
type textarea "x"
type textarea "revised"
type textarea "x"
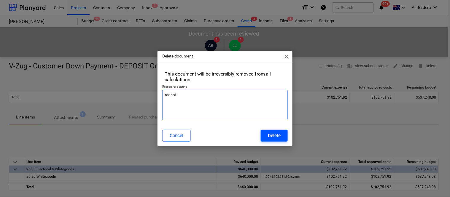
type textarea "revised"
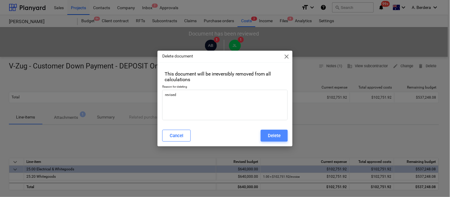
click at [277, 137] on div "Delete" at bounding box center [274, 136] width 13 height 8
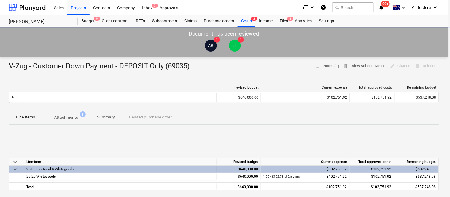
type textarea "x"
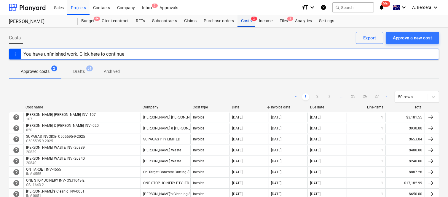
drag, startPoint x: 249, startPoint y: 22, endPoint x: 247, endPoint y: 18, distance: 3.9
click at [249, 22] on div "Costs 2" at bounding box center [246, 21] width 18 height 12
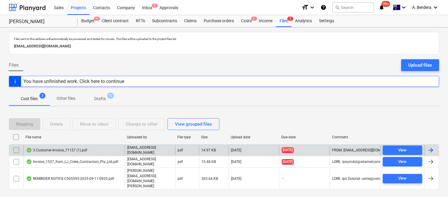
click at [109, 155] on div "3.Customer-Invoice_71157 (1).pdf" at bounding box center [73, 150] width 101 height 10
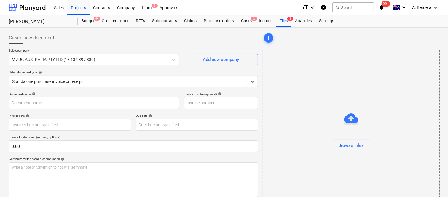
type input "71157"
type input "[DATE]"
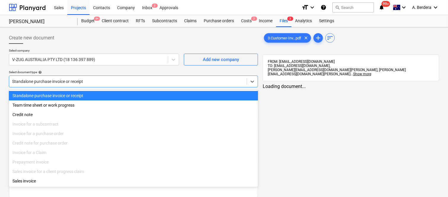
click at [140, 83] on div at bounding box center [128, 82] width 232 height 6
click at [141, 93] on div "Standalone purchase invoice or receipt" at bounding box center [133, 95] width 249 height 9
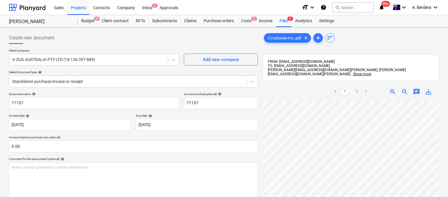
scroll to position [33, 91]
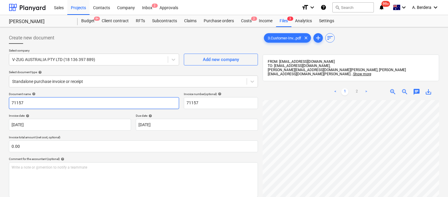
click at [9, 102] on input "71157" at bounding box center [94, 103] width 170 height 12
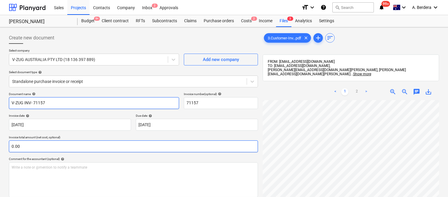
type input "V-ZUG INV- 71157"
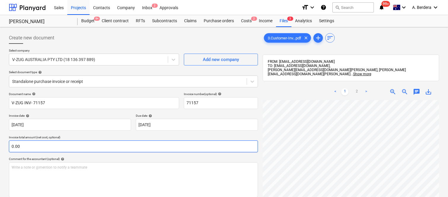
scroll to position [66, 43]
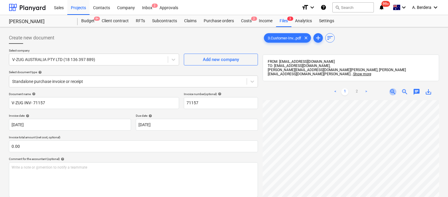
click at [392, 88] on span "zoom_in" at bounding box center [392, 91] width 7 height 7
click at [406, 88] on span "zoom_out" at bounding box center [404, 91] width 7 height 7
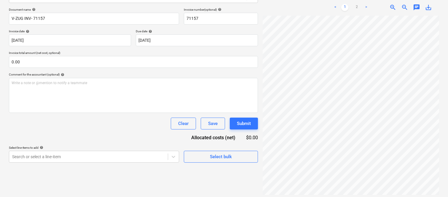
scroll to position [135, 47]
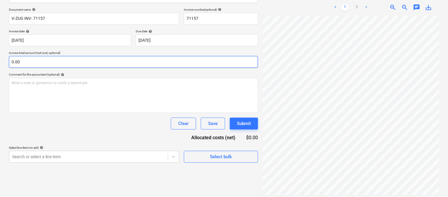
click at [36, 59] on input "0.00" at bounding box center [133, 62] width 249 height 12
paste input "1,356"
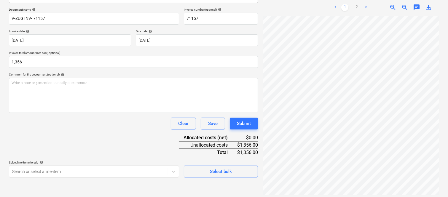
type input "1,356.00"
click at [33, 120] on div "Clear Save Submit" at bounding box center [133, 124] width 249 height 12
click at [75, 113] on body "Sales Projects Contacts Company Inbox 2 Approvals format_size keyboard_arrow_do…" at bounding box center [224, 14] width 448 height 197
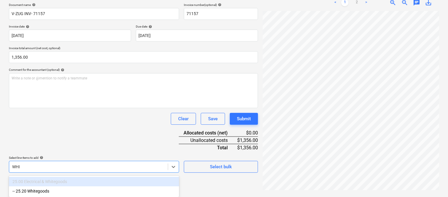
scroll to position [89, 0]
type input "WHITE"
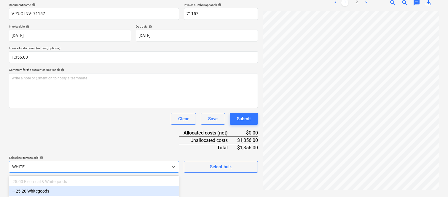
click at [63, 190] on div "-- 25.20 Whitegoods" at bounding box center [94, 190] width 170 height 9
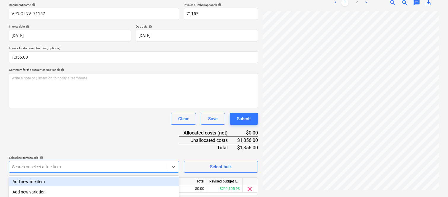
click at [42, 111] on div "Document name help V-ZUG INV- 71157 Invoice number (optional) help 71157 Invoic…" at bounding box center [133, 107] width 249 height 209
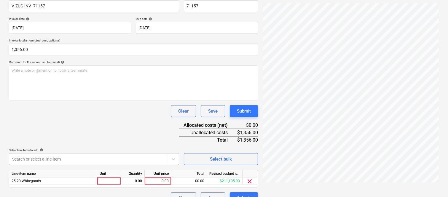
scroll to position [109, 0]
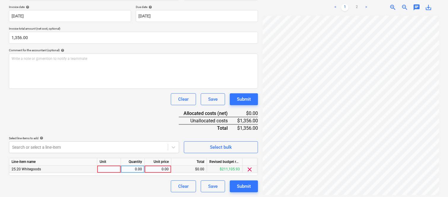
click at [109, 170] on div at bounding box center [109, 169] width 24 height 7
type input "INVOICE"
click at [133, 170] on div "0.00" at bounding box center [132, 169] width 19 height 7
type input "1"
click at [151, 169] on div "0.00" at bounding box center [158, 169] width 22 height 7
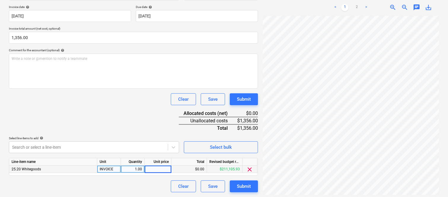
type input "1,356"
click at [141, 189] on div "Clear Save Submit" at bounding box center [133, 187] width 249 height 12
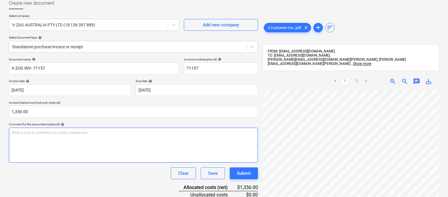
scroll to position [0, 0]
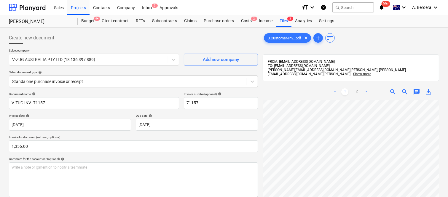
click at [115, 81] on div at bounding box center [128, 82] width 232 height 6
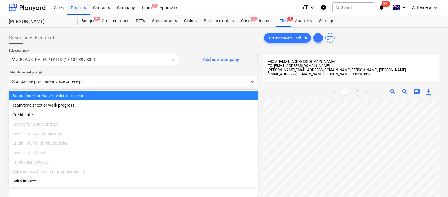
click at [123, 94] on div "Standalone purchase invoice or receipt" at bounding box center [133, 95] width 249 height 9
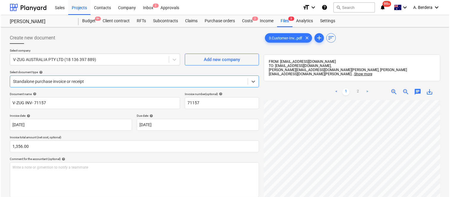
scroll to position [109, 0]
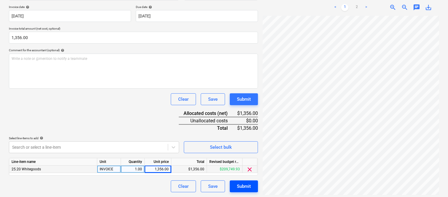
click at [251, 187] on button "Submit" at bounding box center [244, 187] width 28 height 12
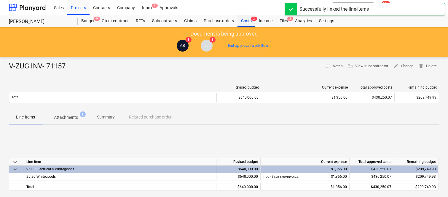
click at [246, 24] on div "Costs 2" at bounding box center [246, 21] width 18 height 12
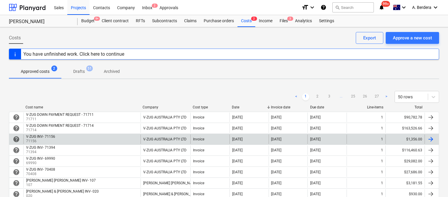
click at [186, 143] on div "V-ZUG AUSTRALIA PTY LTD" at bounding box center [166, 139] width 50 height 9
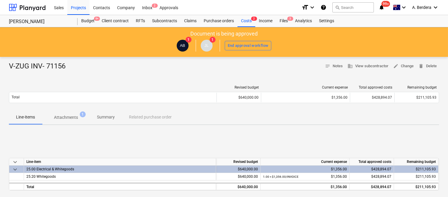
click at [107, 88] on div at bounding box center [113, 87] width 208 height 4
click at [107, 116] on p "Summary" at bounding box center [106, 117] width 18 height 6
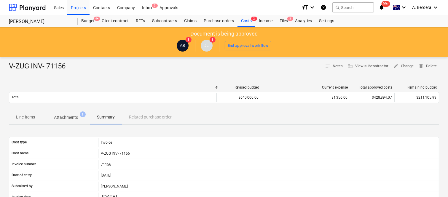
click at [63, 117] on p "Attachments" at bounding box center [66, 117] width 24 height 6
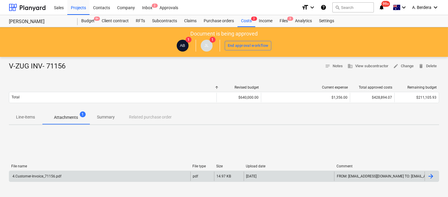
click at [108, 172] on div "4.Customer-Invoice_71156.pdf" at bounding box center [99, 176] width 181 height 9
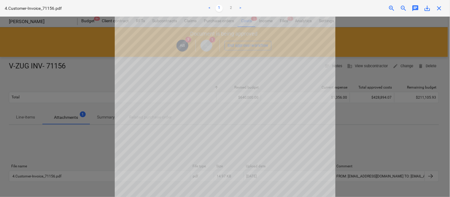
scroll to position [132, 0]
